Goal: Task Accomplishment & Management: Manage account settings

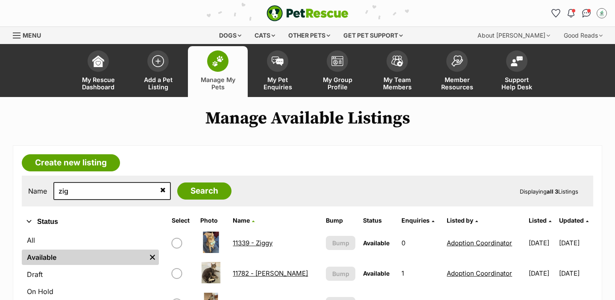
click at [251, 269] on td "11782 - Ziggy" at bounding box center [275, 272] width 92 height 29
click at [251, 275] on link "11782 - Ziggy" at bounding box center [270, 273] width 75 height 8
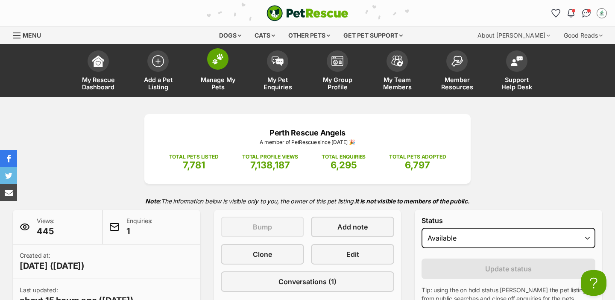
click at [228, 79] on span "Manage My Pets" at bounding box center [218, 83] width 38 height 15
